Goal: Information Seeking & Learning: Find specific page/section

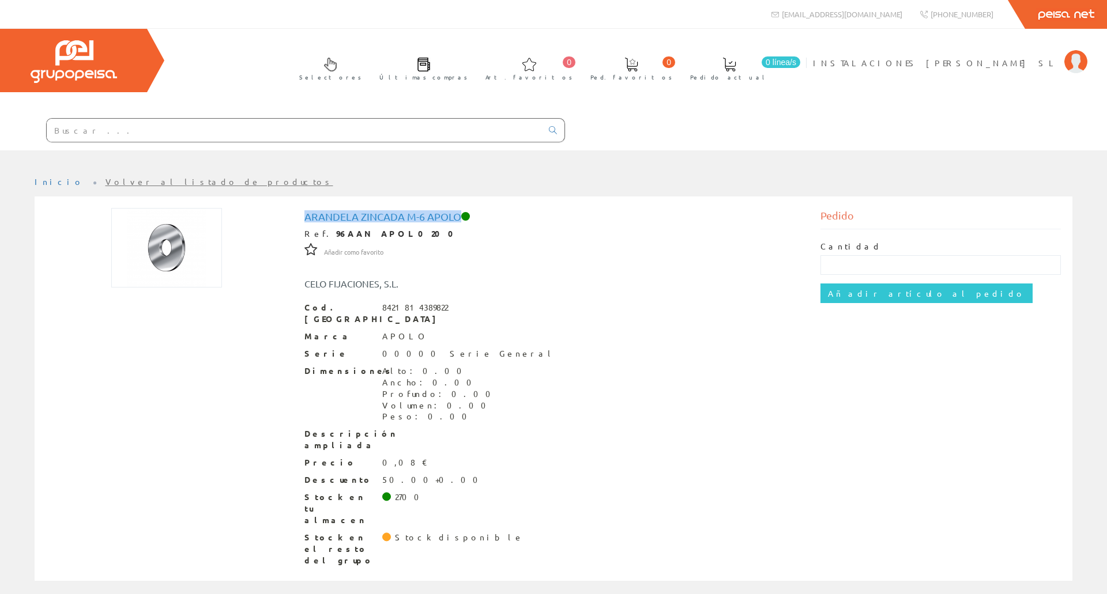
drag, startPoint x: 302, startPoint y: 215, endPoint x: 460, endPoint y: 218, distance: 158.6
click at [460, 218] on div "Arandela zincada M-6 Apolo Ref. 96AAN APOL0200 Añadir como favorito Añadir como…" at bounding box center [554, 390] width 516 height 364
copy h1 "Arandela zincada M-6 Apolo"
drag, startPoint x: 14, startPoint y: 424, endPoint x: 86, endPoint y: 396, distance: 76.9
click at [16, 424] on div "Inicio Volver al listado de productos Arandela zincada M-6 Apolo Ref. 96AAN APO…" at bounding box center [553, 385] width 1107 height 419
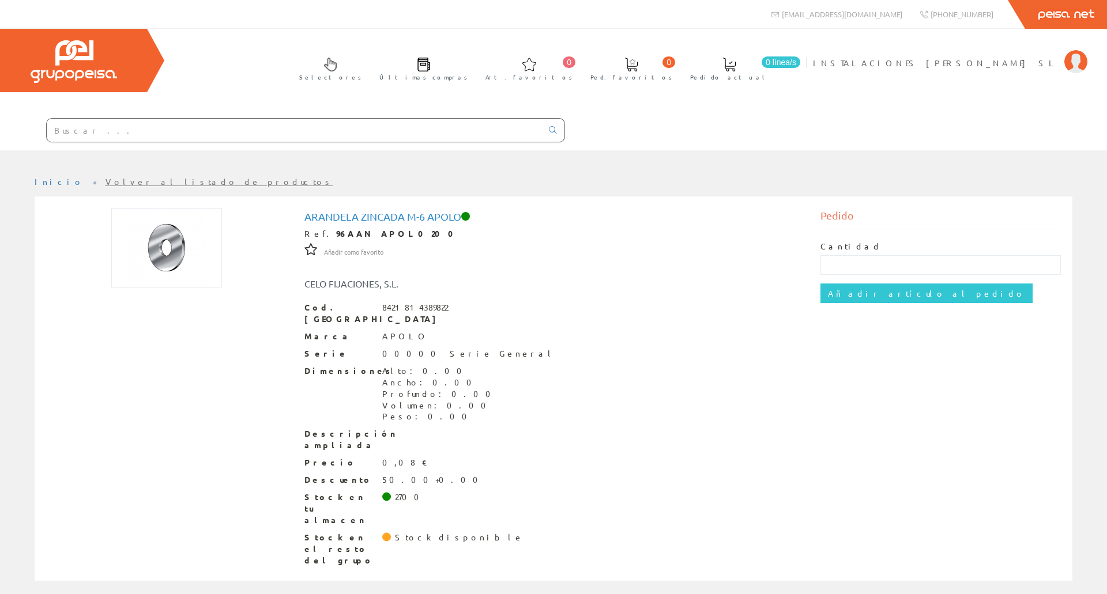
click at [377, 232] on strong "96AAN APOL0200" at bounding box center [398, 233] width 125 height 10
copy strong "APOL0200"
click at [179, 208] on img at bounding box center [166, 248] width 111 height 80
drag, startPoint x: 301, startPoint y: 216, endPoint x: 459, endPoint y: 219, distance: 158.6
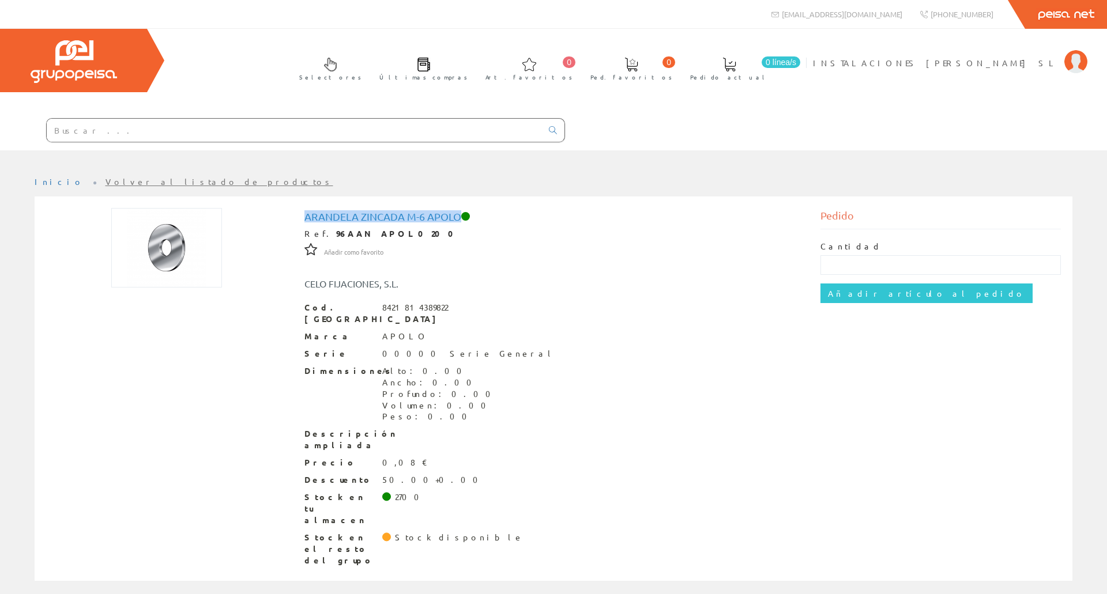
click at [459, 219] on div "Arandela zincada M-6 Apolo Ref. 96AAN APOL0200 Añadir como favorito Añadir como…" at bounding box center [554, 390] width 516 height 364
copy h1 "Arandela zincada M-6 Apolo"
click at [233, 244] on div at bounding box center [166, 248] width 241 height 80
drag, startPoint x: 395, startPoint y: 235, endPoint x: 321, endPoint y: 233, distance: 74.4
click at [321, 233] on div "Ref. 96AAN APOL0200" at bounding box center [553, 234] width 499 height 12
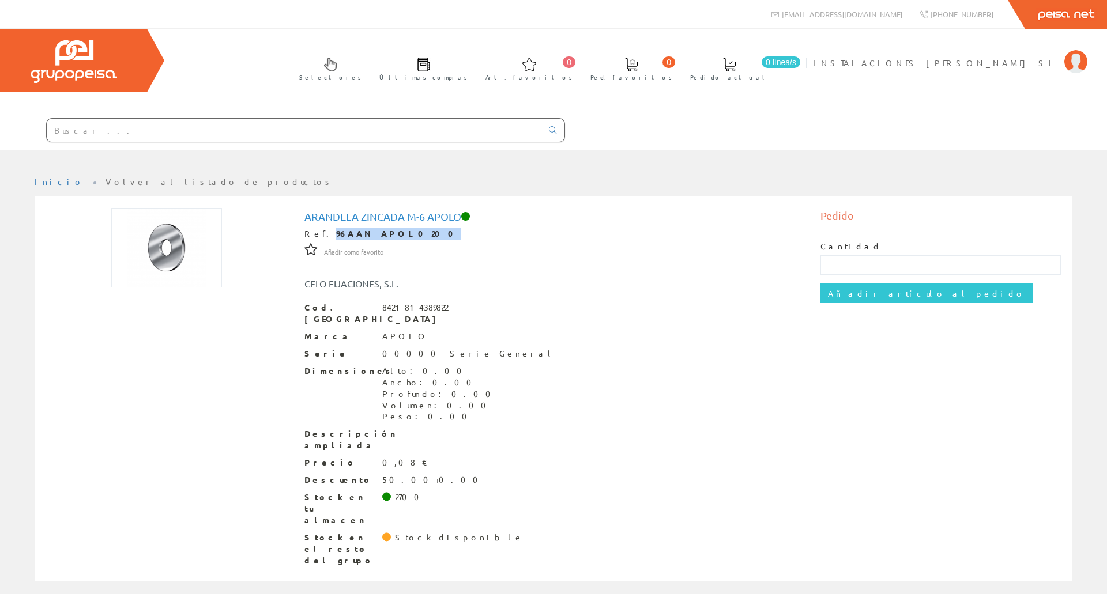
copy strong "96AAN APOL0200"
click at [68, 298] on div "Arandela zincada M-6 Apolo Ref. 96AAN APOL0200 Añadir como favorito Añadir como…" at bounding box center [553, 390] width 1032 height 364
click at [186, 143] on div at bounding box center [282, 130] width 565 height 39
click at [188, 141] on input "text" at bounding box center [294, 130] width 495 height 23
paste input "HPS 25/35"
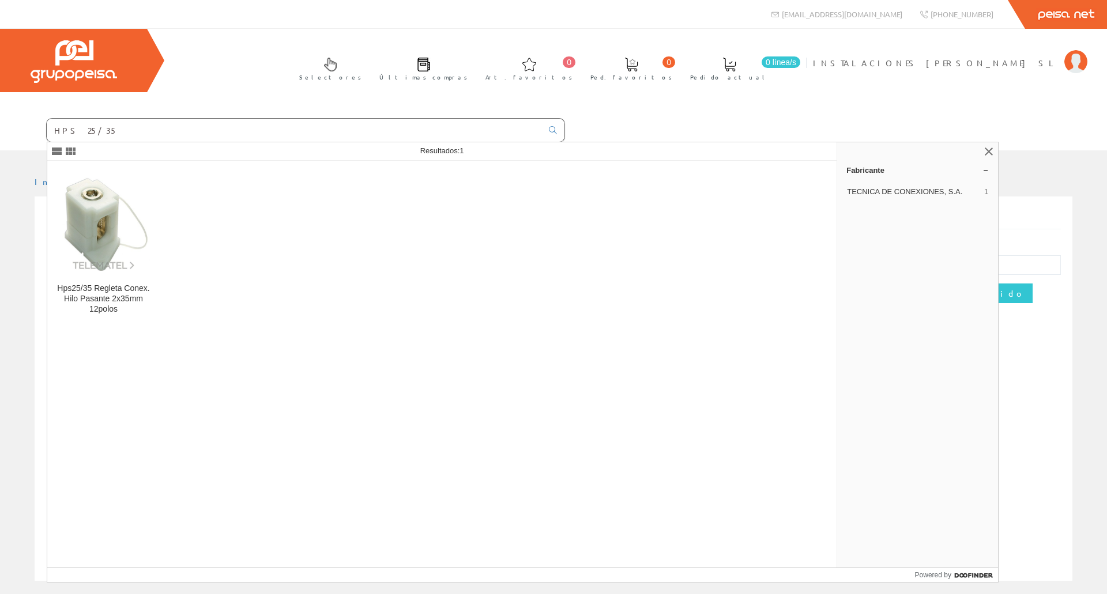
type input "HPS 25/35"
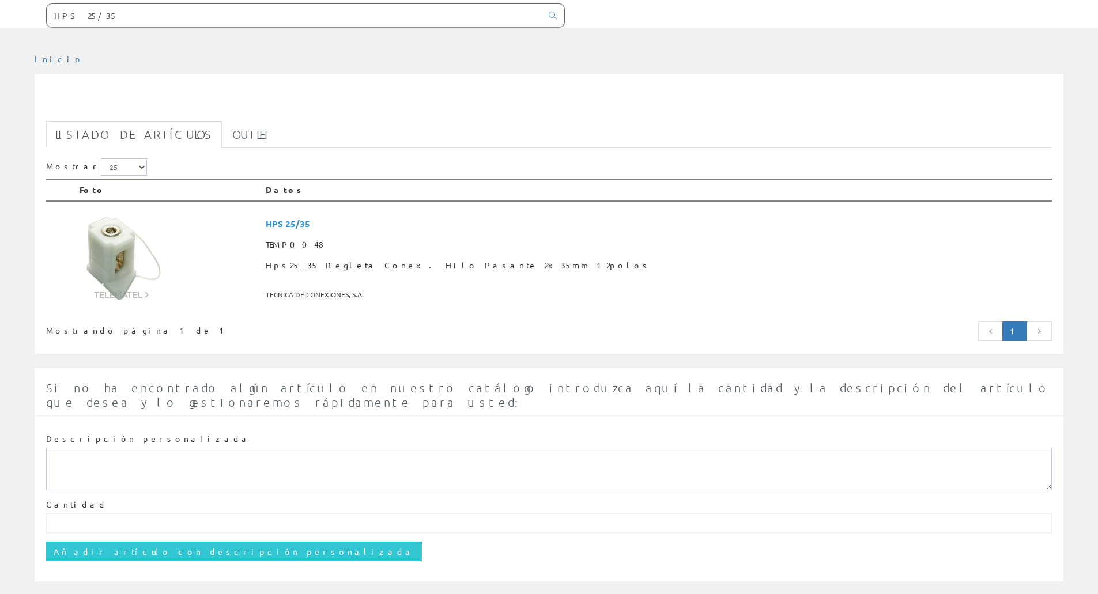
scroll to position [115, 0]
click at [154, 201] on td at bounding box center [168, 255] width 186 height 108
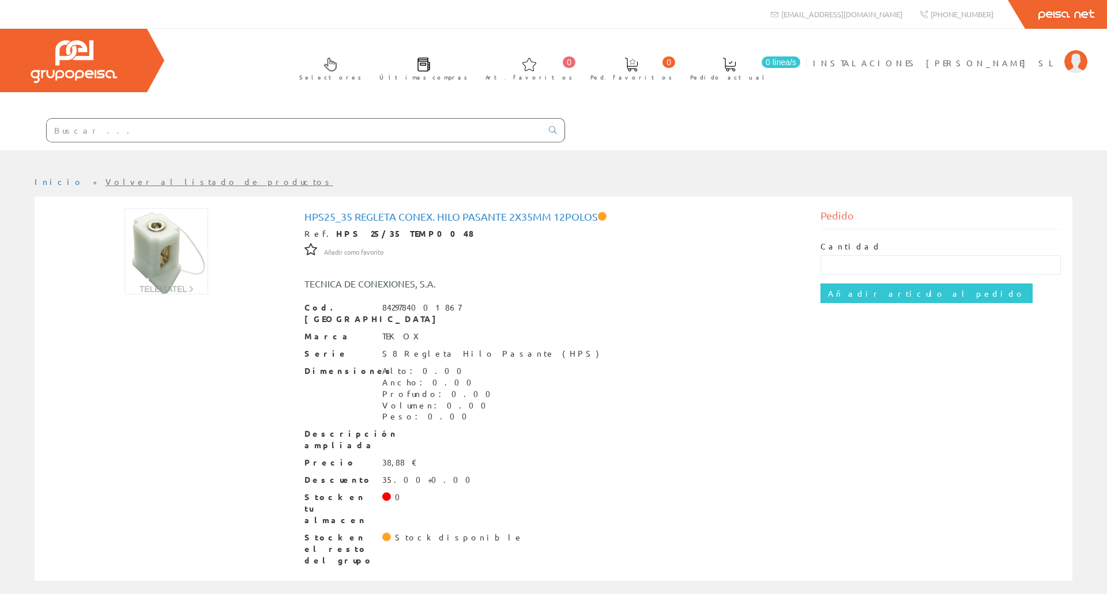
drag, startPoint x: 302, startPoint y: 214, endPoint x: 602, endPoint y: 218, distance: 299.8
click at [602, 218] on div "Hps25_35 Regleta Conex. Hilo Pasante 2x35mm 12polos Ref. HPS 25/35 TEMP0048 Aña…" at bounding box center [554, 390] width 516 height 364
copy h1 "Hps25_35 Regleta Conex. Hilo Pasante 2x35mm 12polos"
click at [142, 168] on div "Inicio Volver al listado de productos Hps25_35 Regleta Conex. Hilo Pasante 2x35…" at bounding box center [553, 386] width 1107 height 436
drag, startPoint x: 321, startPoint y: 233, endPoint x: 359, endPoint y: 238, distance: 37.8
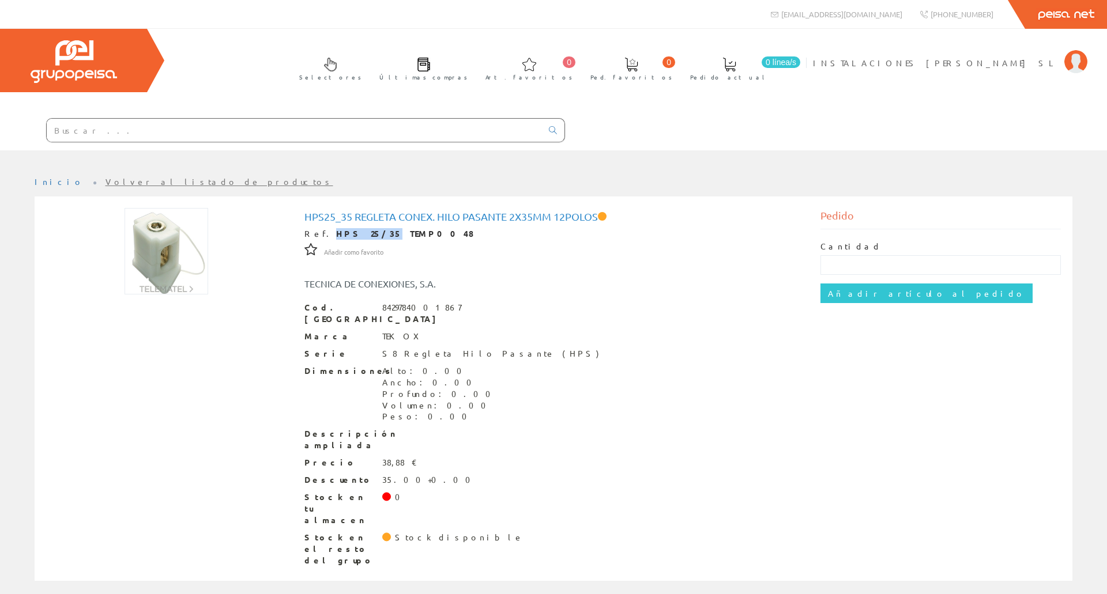
click at [359, 238] on div "Ref. HPS 25/35 TEMP0048" at bounding box center [553, 234] width 499 height 12
copy strong "HPS 25/35"
click at [229, 240] on div at bounding box center [166, 251] width 241 height 86
drag, startPoint x: 304, startPoint y: 213, endPoint x: 599, endPoint y: 221, distance: 295.3
click at [599, 221] on h1 "Hps25_35 Regleta Conex. Hilo Pasante 2x35mm 12polos" at bounding box center [553, 217] width 499 height 12
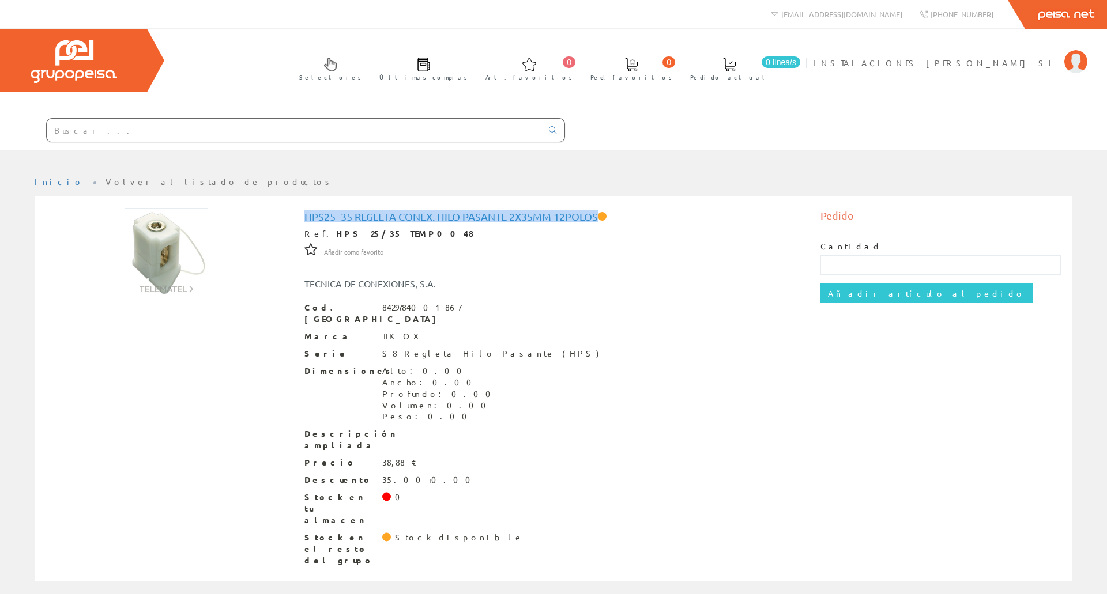
copy h1 "Hps25_35 Regleta Conex. Hilo Pasante 2x35mm 12polos"
click at [125, 354] on div "Hps25_35 Regleta Conex. Hilo Pasante 2x35mm 12polos Ref. HPS 25/35 TEMP0048 Aña…" at bounding box center [553, 390] width 1032 height 364
click at [282, 285] on div at bounding box center [166, 251] width 241 height 86
drag, startPoint x: 412, startPoint y: 229, endPoint x: 322, endPoint y: 233, distance: 89.4
click at [322, 233] on div "Ref. HPS 25/35 TEMP0048" at bounding box center [553, 234] width 499 height 12
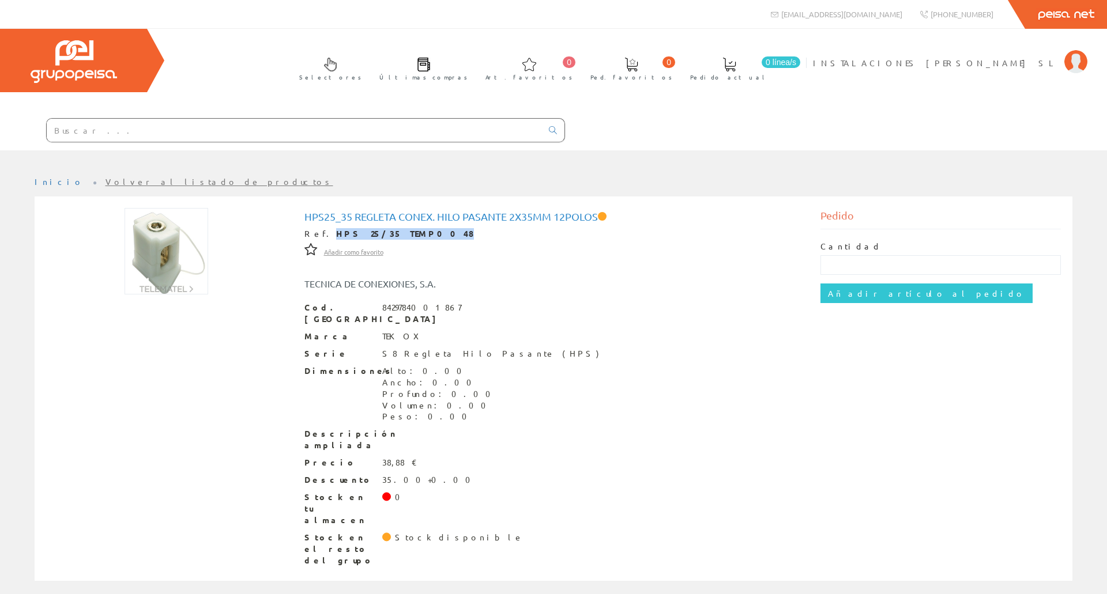
copy strong "HPS 25/35 TEMP0048"
click at [262, 389] on div "Hps25_35 Regleta Conex. Hilo Pasante 2x35mm 12polos Ref. HPS 25/35 TEMP0048 Aña…" at bounding box center [553, 390] width 1032 height 364
drag, startPoint x: 499, startPoint y: 348, endPoint x: 378, endPoint y: 341, distance: 120.7
click at [378, 348] on div "Serie S8 Regleta Hilo Pasante (HPS)" at bounding box center [553, 354] width 499 height 12
click at [568, 458] on div "Precio 38,88 €" at bounding box center [553, 463] width 499 height 12
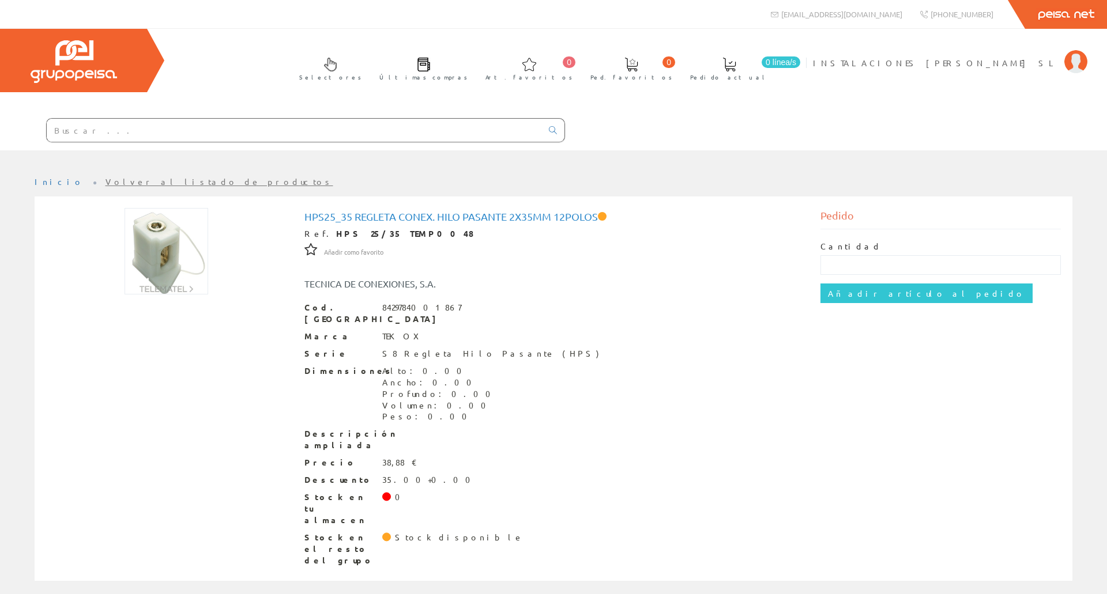
click at [142, 129] on input "text" at bounding box center [294, 130] width 495 height 23
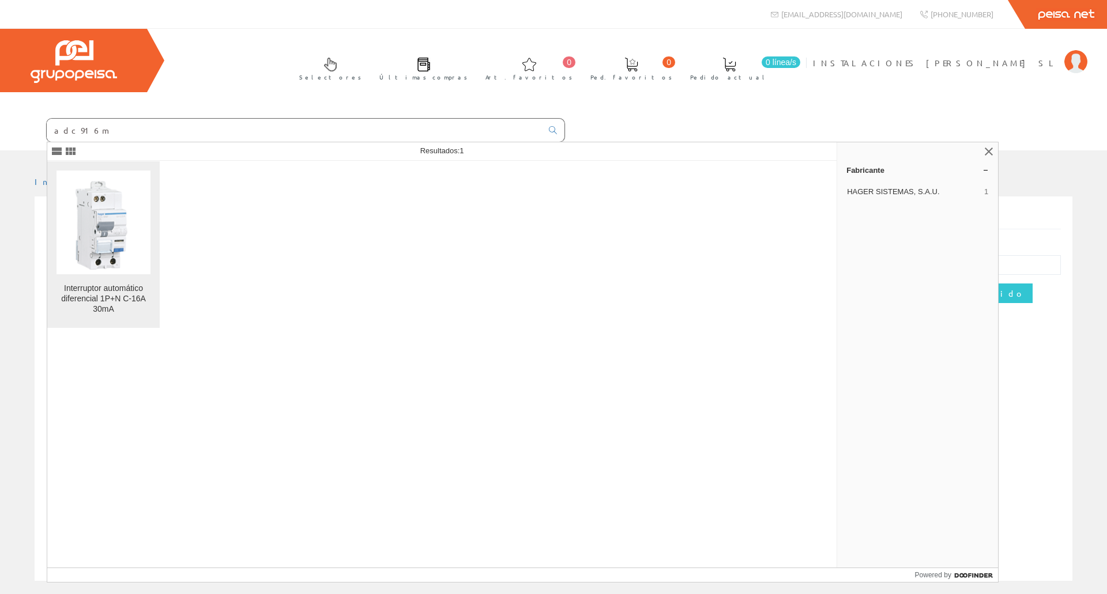
type input "adc916m"
click at [141, 231] on img at bounding box center [103, 222] width 94 height 94
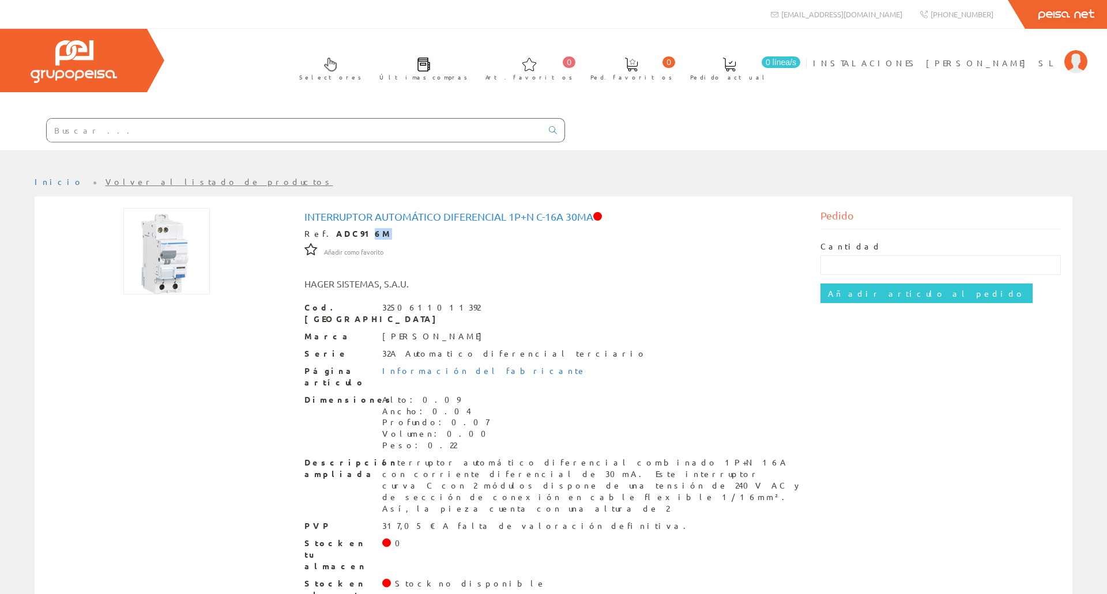
drag, startPoint x: 364, startPoint y: 236, endPoint x: 345, endPoint y: 234, distance: 18.5
click at [345, 234] on div "Ref. ADC916M" at bounding box center [553, 234] width 499 height 12
click at [336, 235] on strong "ADC916M" at bounding box center [364, 233] width 56 height 10
drag, startPoint x: 322, startPoint y: 232, endPoint x: 359, endPoint y: 236, distance: 36.5
click at [359, 236] on div "Ref. ADC916M" at bounding box center [553, 234] width 499 height 12
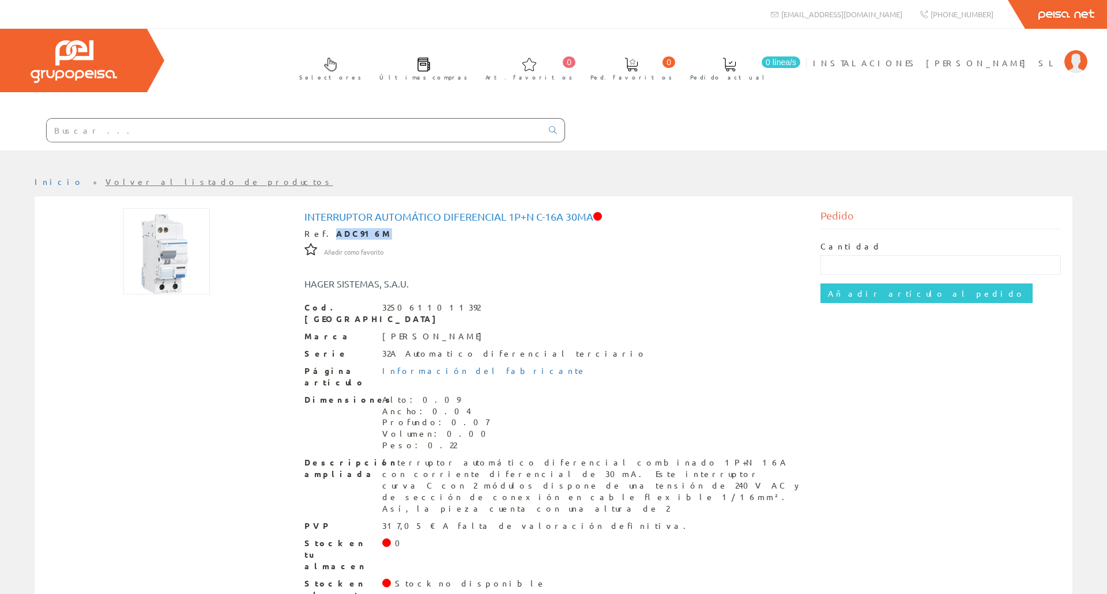
copy strong "ADC916M"
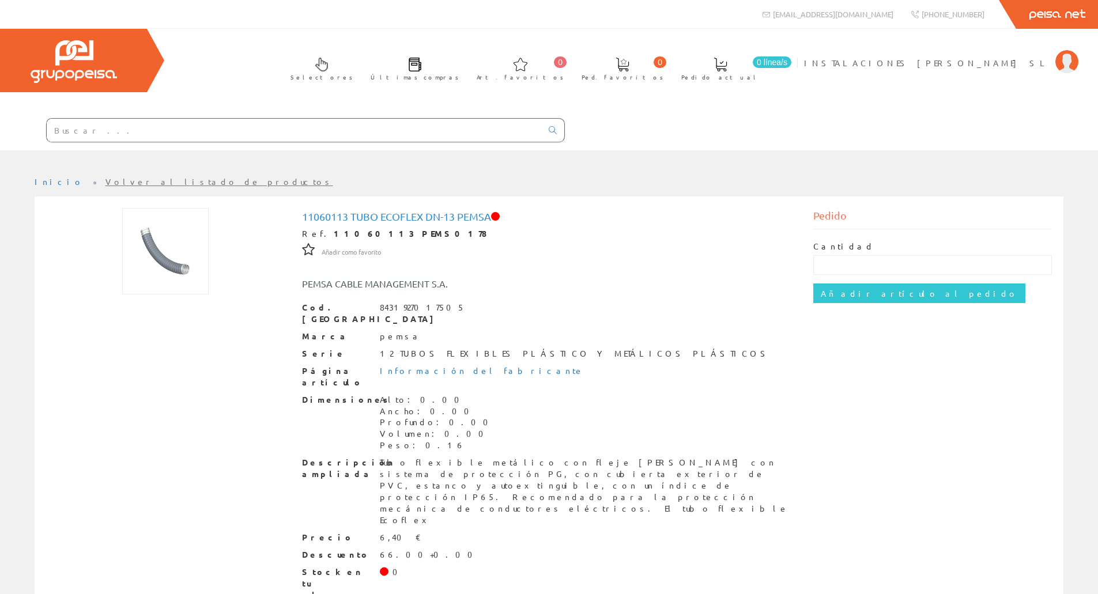
click at [331, 139] on input "text" at bounding box center [294, 130] width 495 height 23
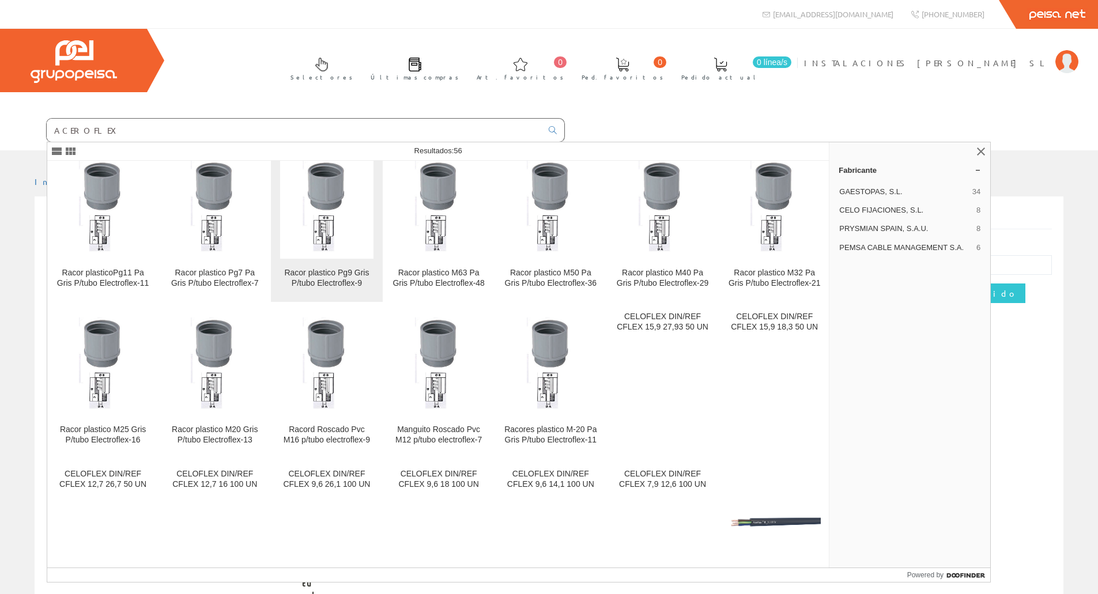
scroll to position [634, 0]
drag, startPoint x: 113, startPoint y: 129, endPoint x: 51, endPoint y: 120, distance: 62.9
click at [47, 121] on input "ACEROFLEX" at bounding box center [294, 130] width 495 height 23
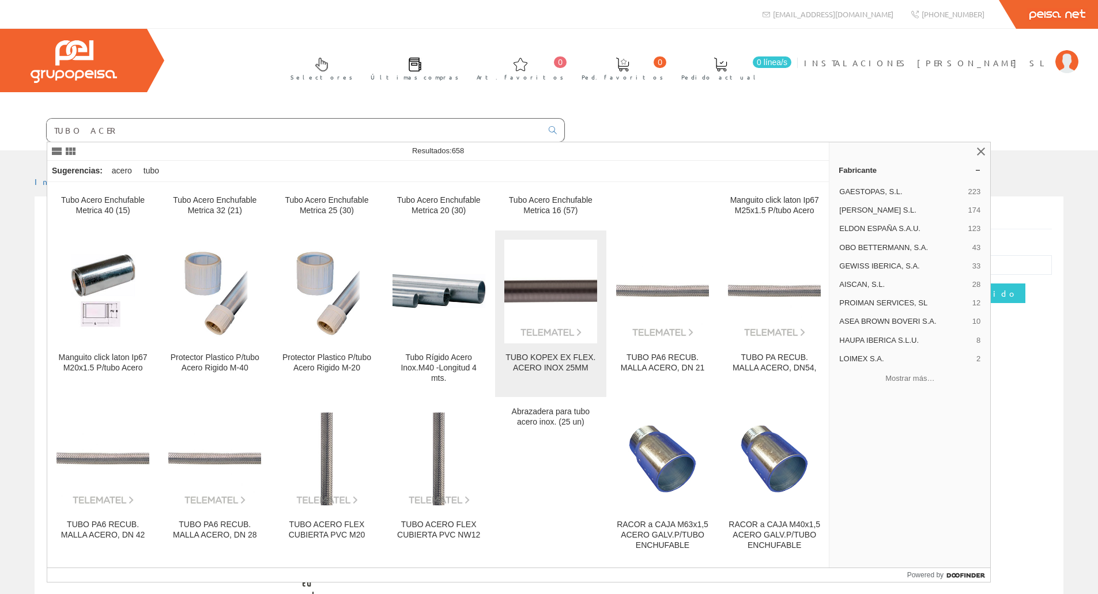
scroll to position [1153, 0]
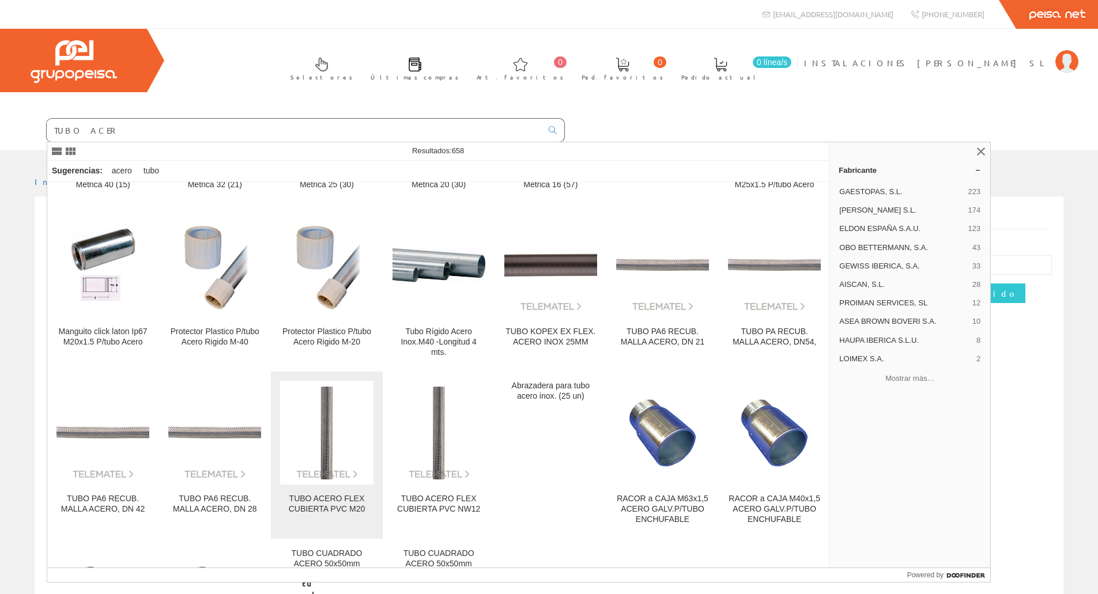
type input "TUBO ACER"
click at [365, 454] on img at bounding box center [326, 433] width 93 height 93
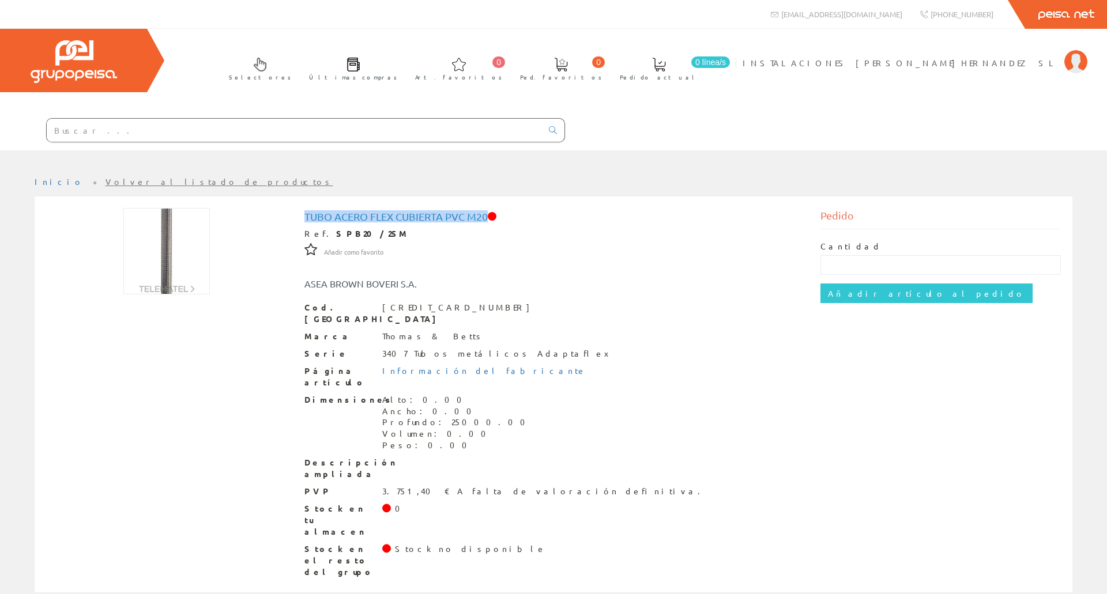
drag, startPoint x: 489, startPoint y: 219, endPoint x: 304, endPoint y: 215, distance: 185.7
click at [304, 215] on h1 "TUBO ACERO FLEX CUBIERTA PVC M20" at bounding box center [553, 217] width 499 height 12
copy h1 "TUBO ACERO FLEX CUBIERTA PVC M20"
click at [225, 122] on input "text" at bounding box center [294, 130] width 495 height 23
paste input "TUBO ACERO FLEX CUBIERTA PVC M20"
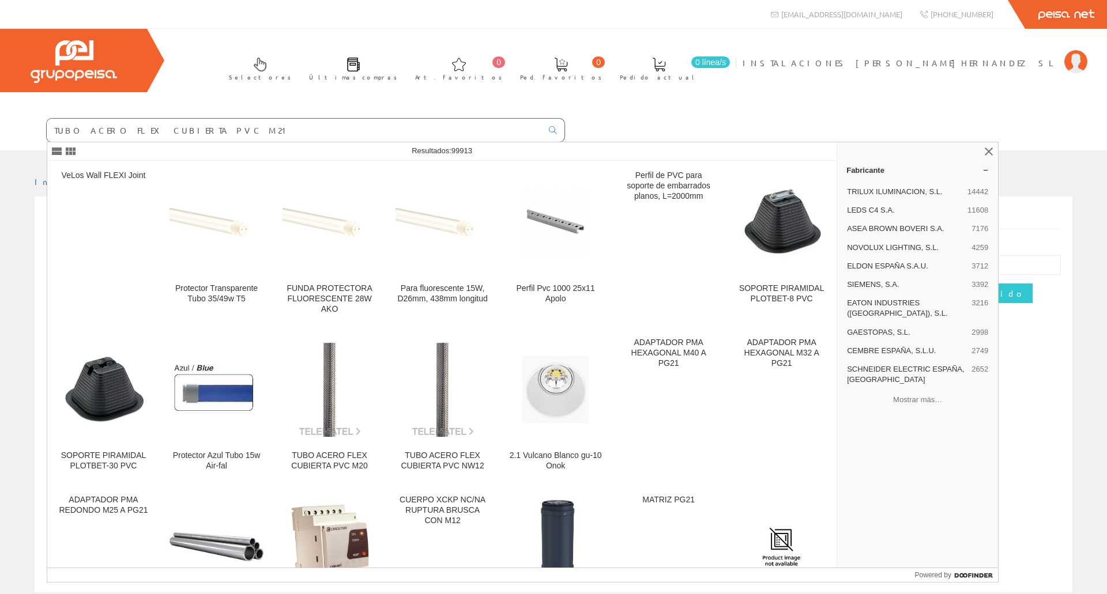
click at [109, 125] on input "TUBO ACERO FLEX CUBIERTA PVC M21" at bounding box center [294, 130] width 495 height 23
click at [105, 126] on input "TUBO ACERO FLEX CUBIERTA PVC M21" at bounding box center [294, 130] width 495 height 23
type input "TUBO ACEROFLEX CUBIERTA PVC M21"
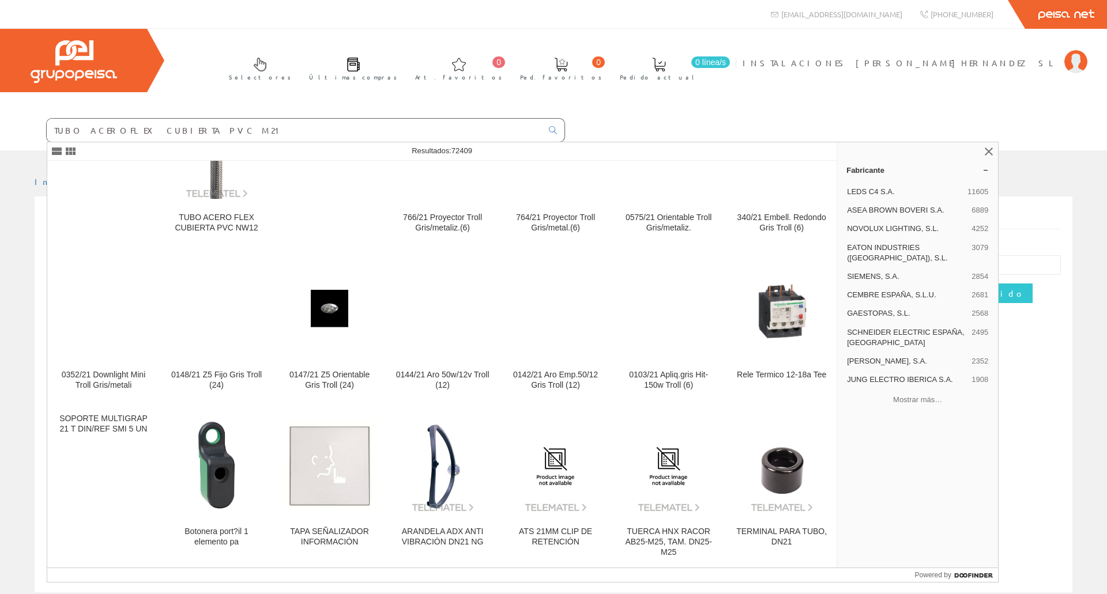
scroll to position [3459, 0]
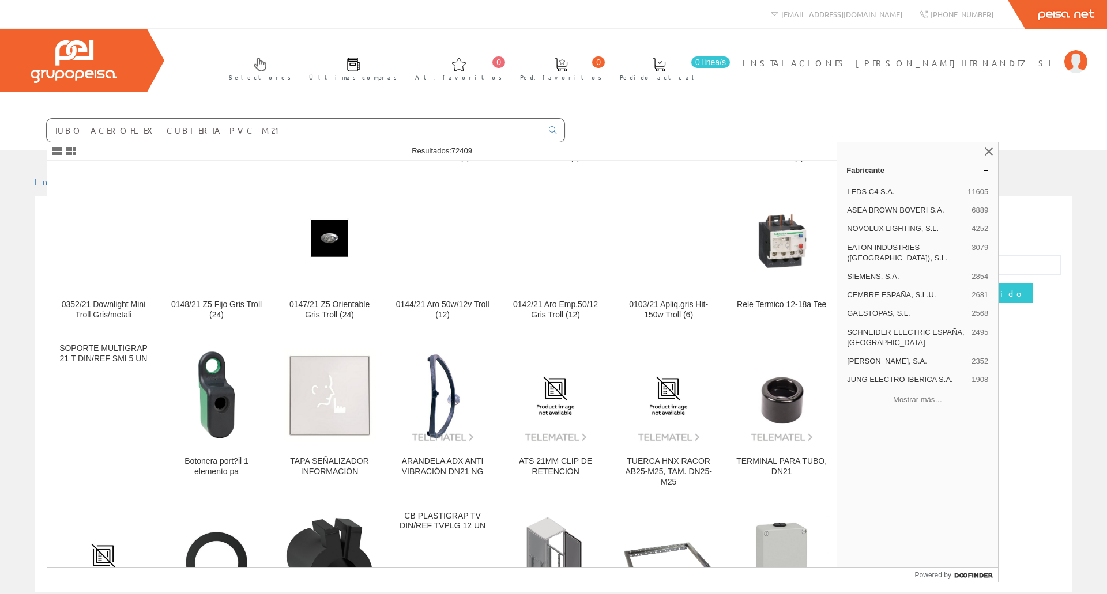
click at [212, 130] on input "TUBO ACEROFLEX CUBIERTA PVC M21" at bounding box center [294, 130] width 495 height 23
